Goal: Check status: Check status

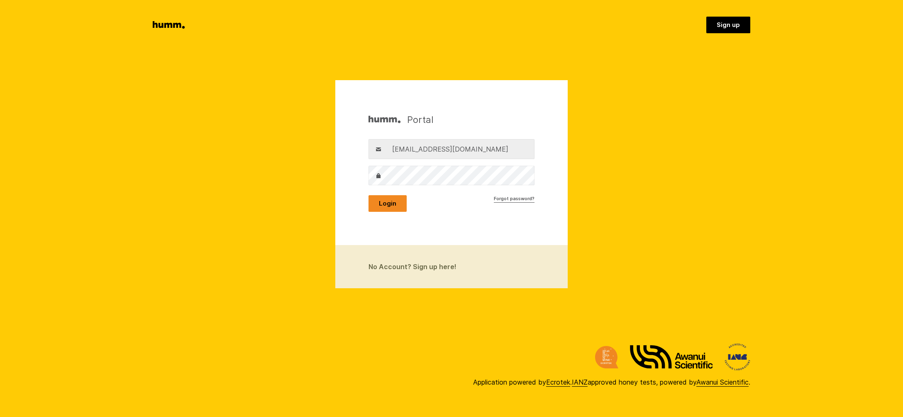
click at [390, 202] on button "Login" at bounding box center [388, 203] width 38 height 17
click at [380, 200] on button "Login" at bounding box center [388, 203] width 38 height 17
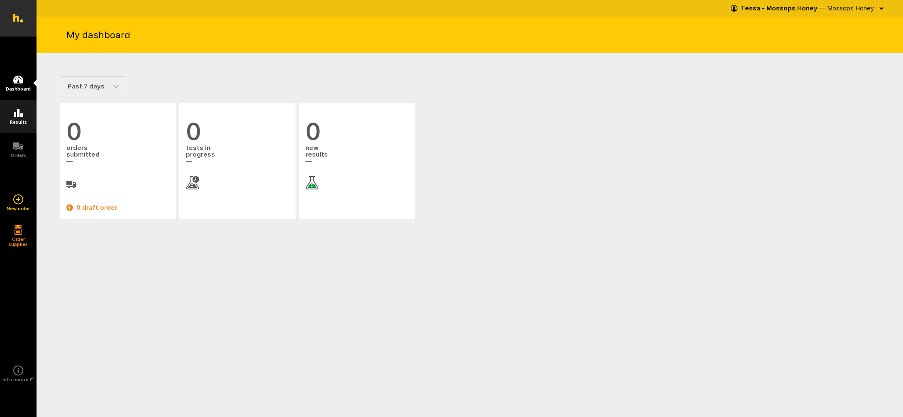
click at [23, 115] on link "Results" at bounding box center [18, 116] width 37 height 33
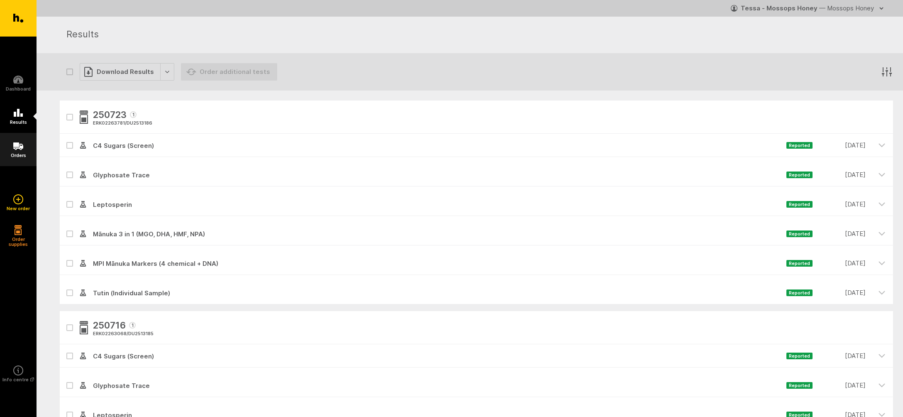
click at [17, 144] on icon at bounding box center [18, 145] width 10 height 7
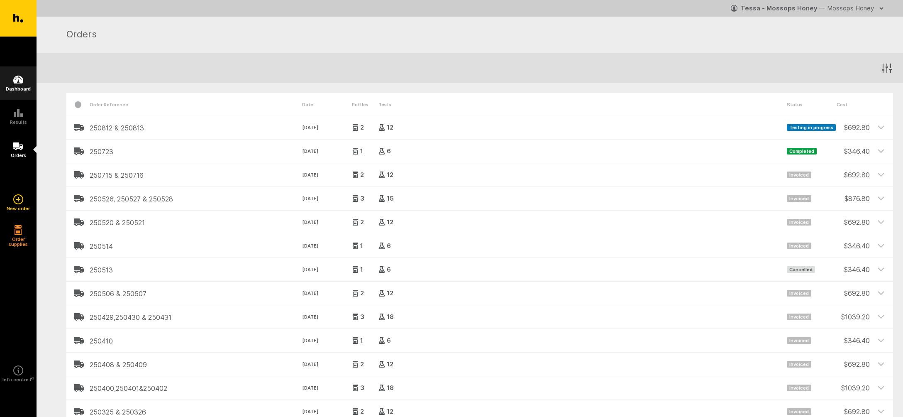
click at [18, 79] on icon at bounding box center [18, 80] width 10 height 10
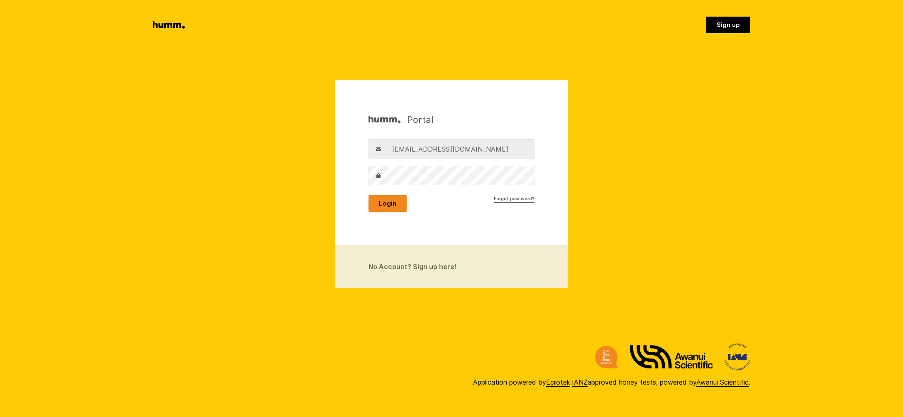
click at [391, 201] on button "Login" at bounding box center [388, 203] width 38 height 17
click at [391, 200] on button "Login" at bounding box center [388, 203] width 38 height 17
